Goal: Task Accomplishment & Management: Manage account settings

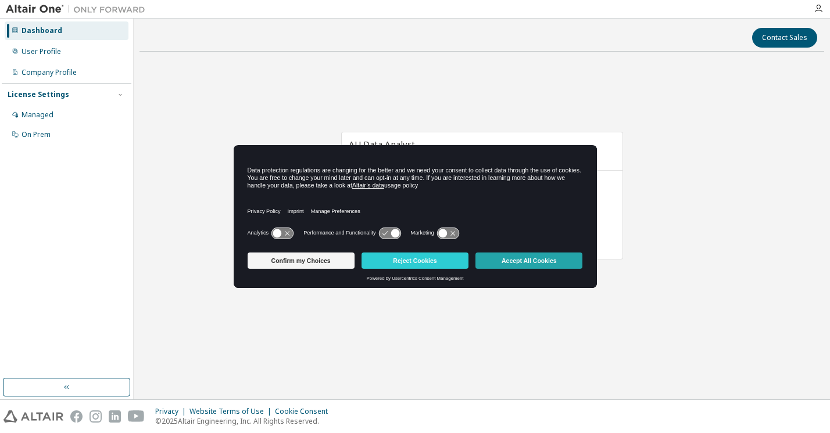
click at [540, 257] on button "Accept All Cookies" at bounding box center [528, 261] width 107 height 16
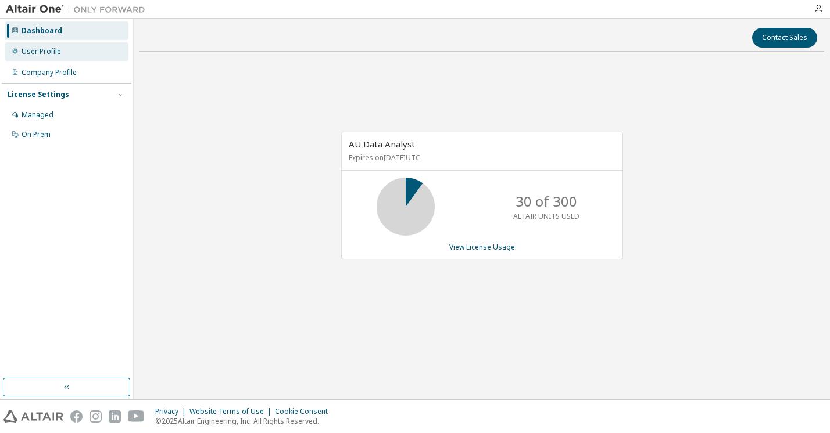
click at [48, 53] on div "User Profile" at bounding box center [41, 51] width 40 height 9
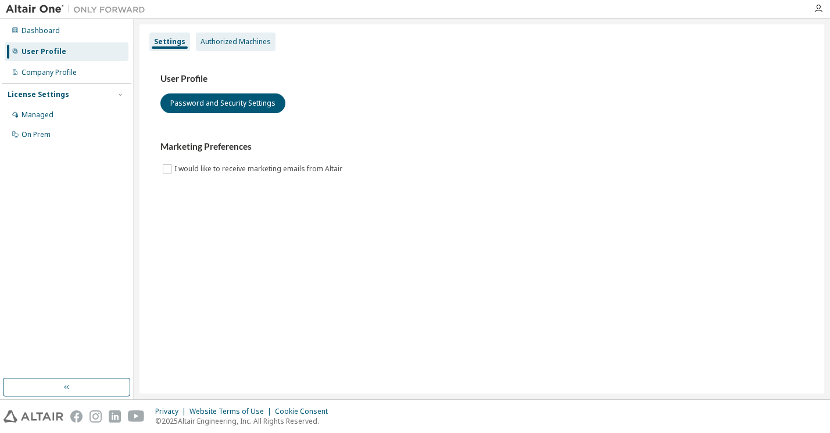
click at [223, 38] on div "Authorized Machines" at bounding box center [235, 41] width 70 height 9
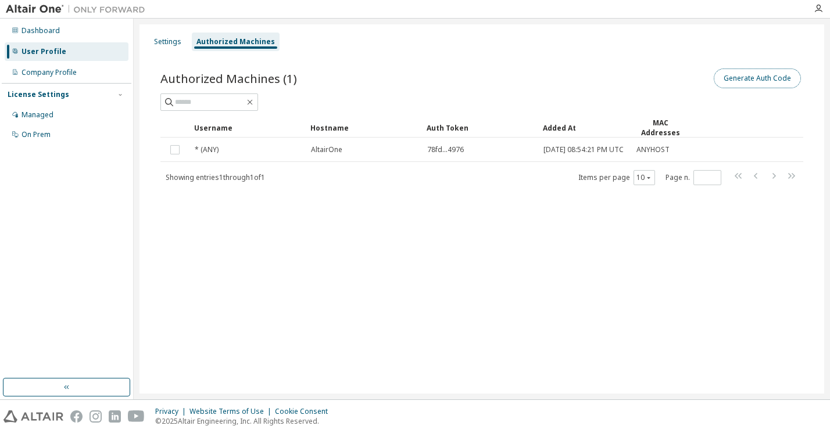
click at [743, 75] on button "Generate Auth Code" at bounding box center [756, 79] width 87 height 20
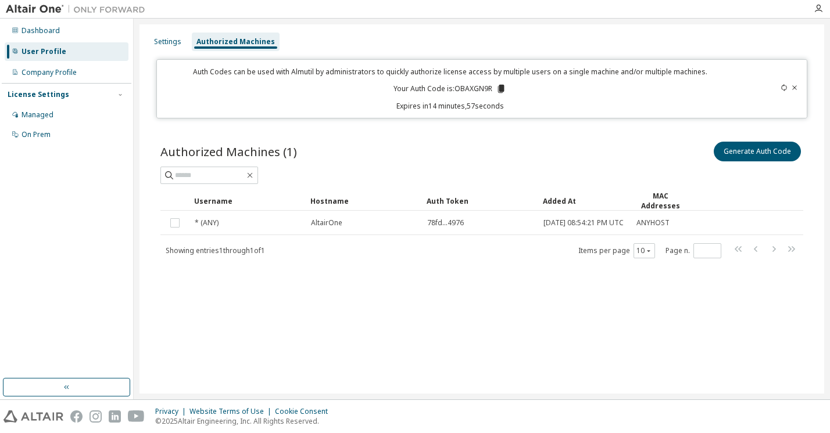
click at [501, 89] on icon at bounding box center [501, 89] width 6 height 8
